Goal: Find specific page/section

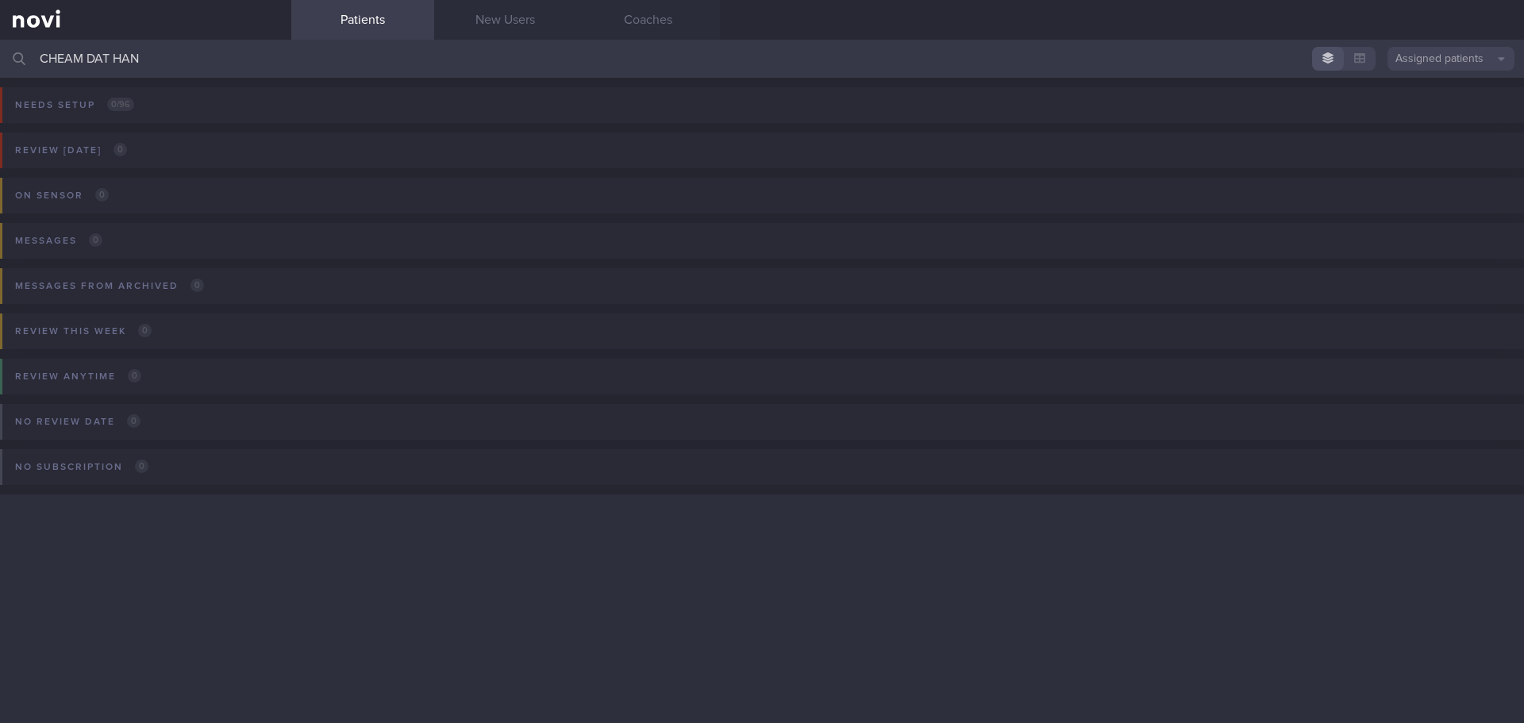
click at [169, 55] on input "CHEAM DAT HAN" at bounding box center [762, 59] width 1524 height 38
click at [268, 44] on input "BINA TULSIDAS" at bounding box center [762, 59] width 1524 height 38
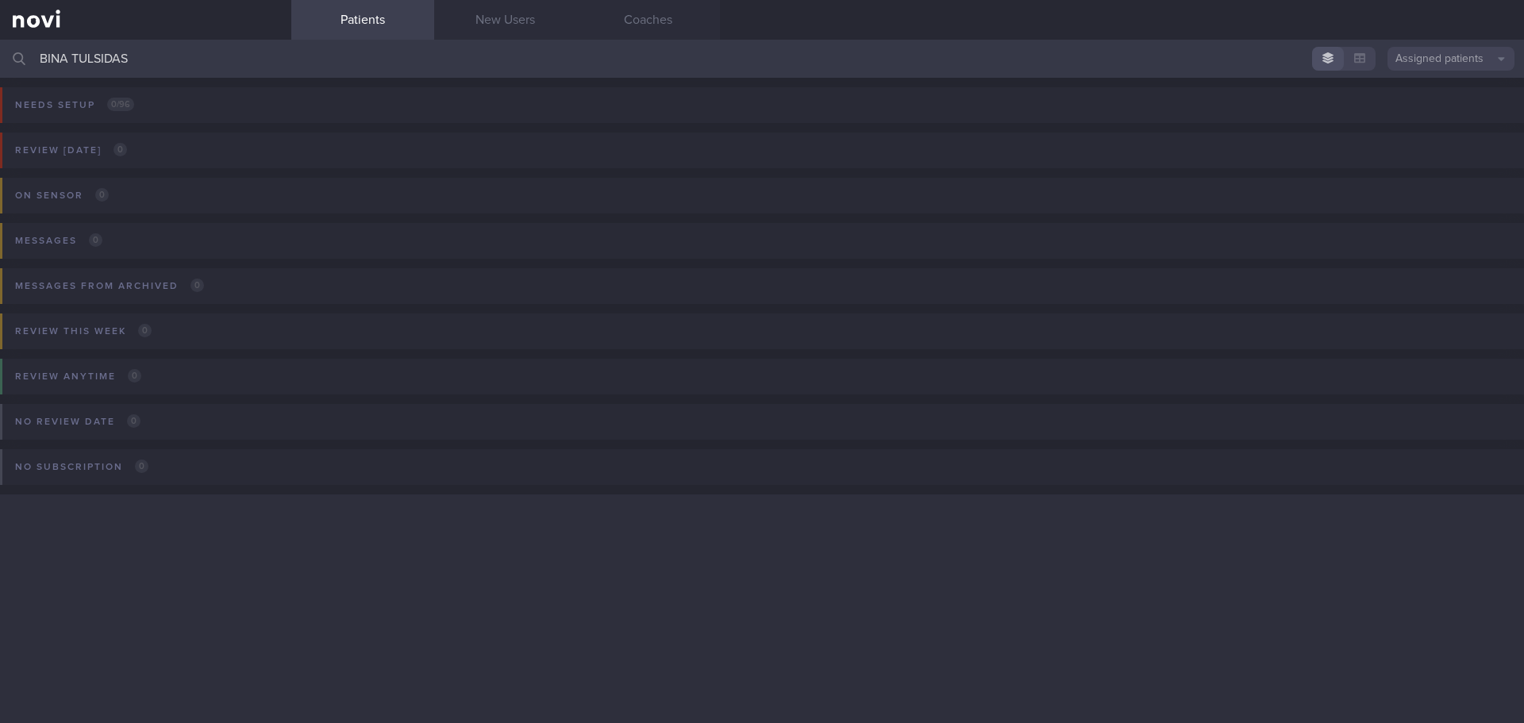
click at [270, 40] on input "BINA TULSIDAS" at bounding box center [762, 59] width 1524 height 38
drag, startPoint x: 198, startPoint y: 67, endPoint x: 0, endPoint y: 44, distance: 199.8
click at [0, 44] on input "BINA TULSIDAS" at bounding box center [762, 59] width 1524 height 38
type input "[PERSON_NAME]"
